Goal: Download file/media

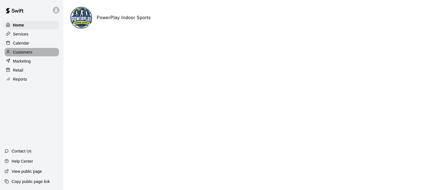
click at [27, 55] on p "Customers" at bounding box center [22, 52] width 19 height 6
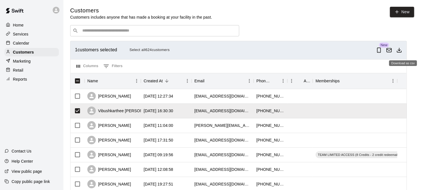
click at [402, 51] on icon "Download as csv" at bounding box center [400, 50] width 6 height 6
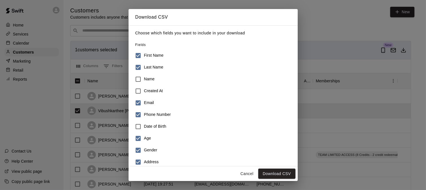
click at [144, 151] on h6 "Gender" at bounding box center [150, 150] width 13 height 6
click at [144, 158] on label "Address" at bounding box center [209, 162] width 154 height 12
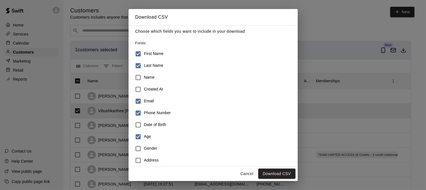
click at [148, 135] on h6 "Age" at bounding box center [147, 137] width 7 height 6
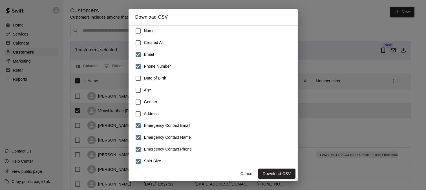
scroll to position [89, 0]
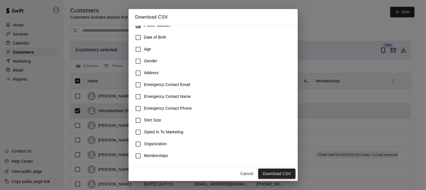
click at [284, 171] on button "Download CSV" at bounding box center [276, 174] width 37 height 10
click at [370, 30] on div "Download CSV Choose which fields you want to include in your download Fields Fi…" at bounding box center [213, 95] width 426 height 190
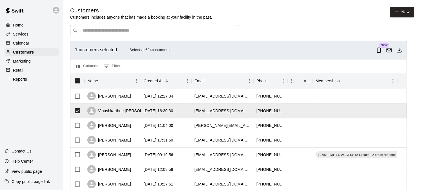
click at [50, 8] on div at bounding box center [31, 10] width 63 height 20
click at [59, 10] on div at bounding box center [56, 10] width 7 height 7
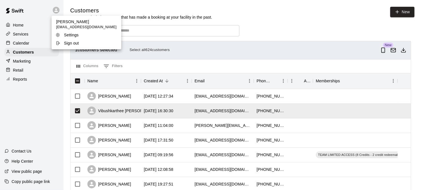
click at [65, 40] on p "Sign out" at bounding box center [71, 43] width 15 height 6
